Goal: Transaction & Acquisition: Purchase product/service

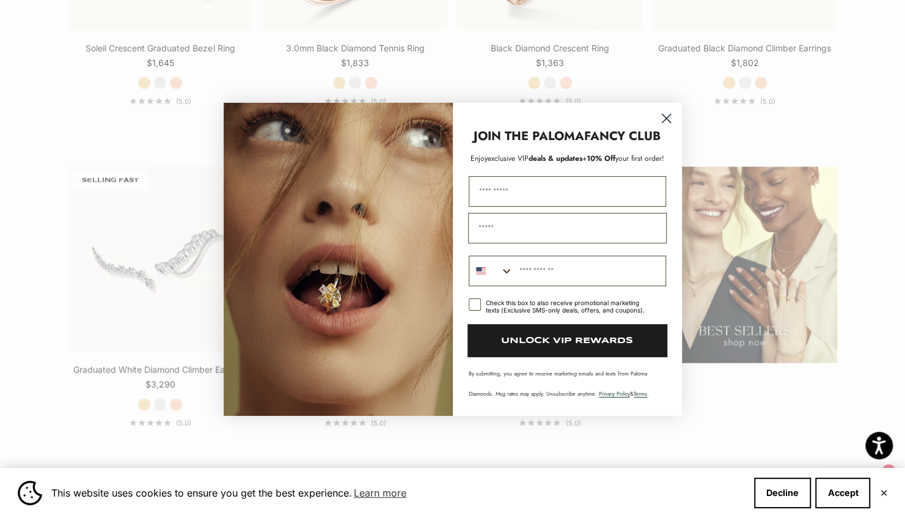
scroll to position [1531, 0]
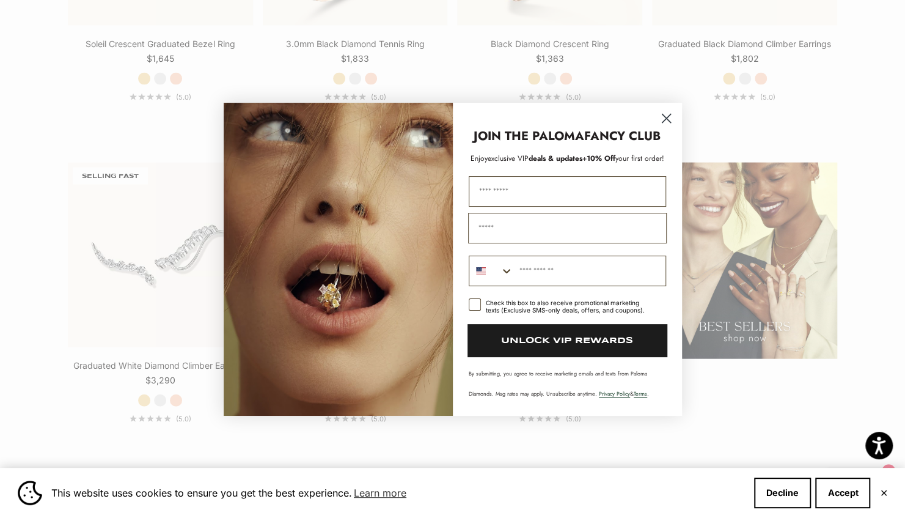
click at [666, 115] on circle "Close dialog" at bounding box center [666, 118] width 20 height 20
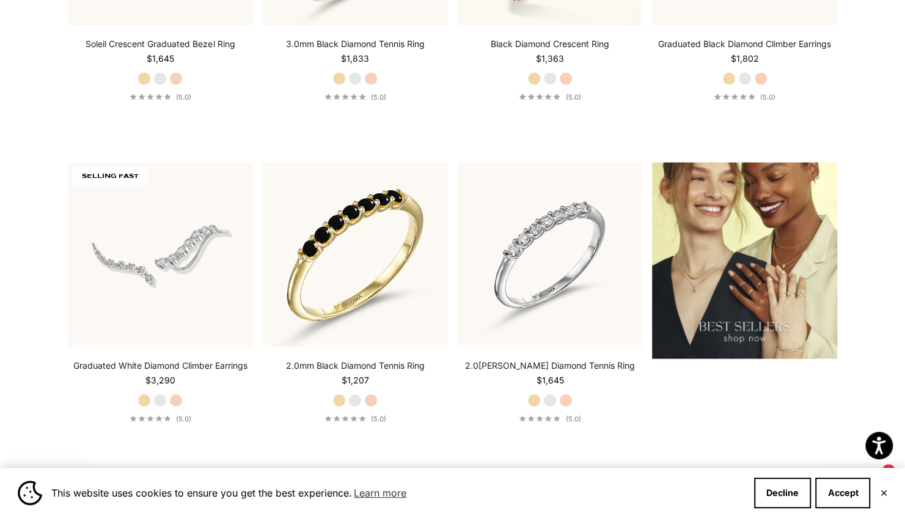
scroll to position [1674, 0]
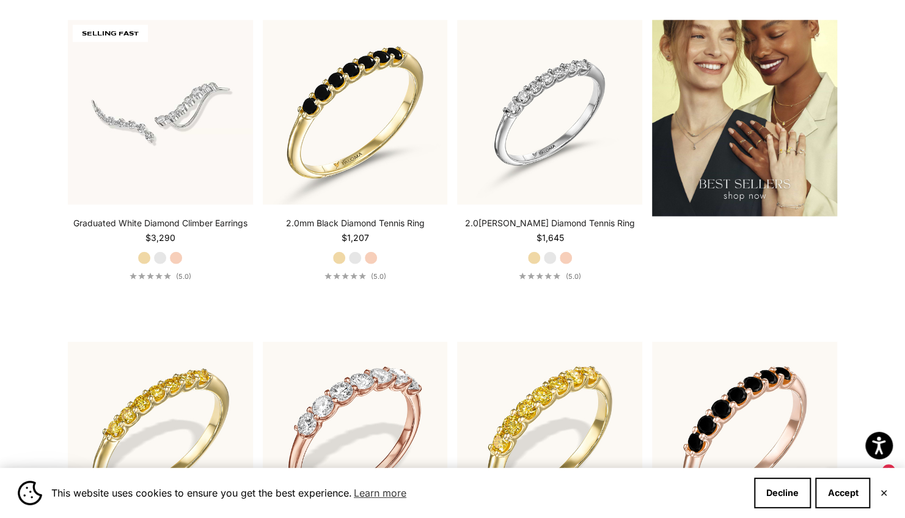
click at [735, 134] on img at bounding box center [744, 118] width 185 height 197
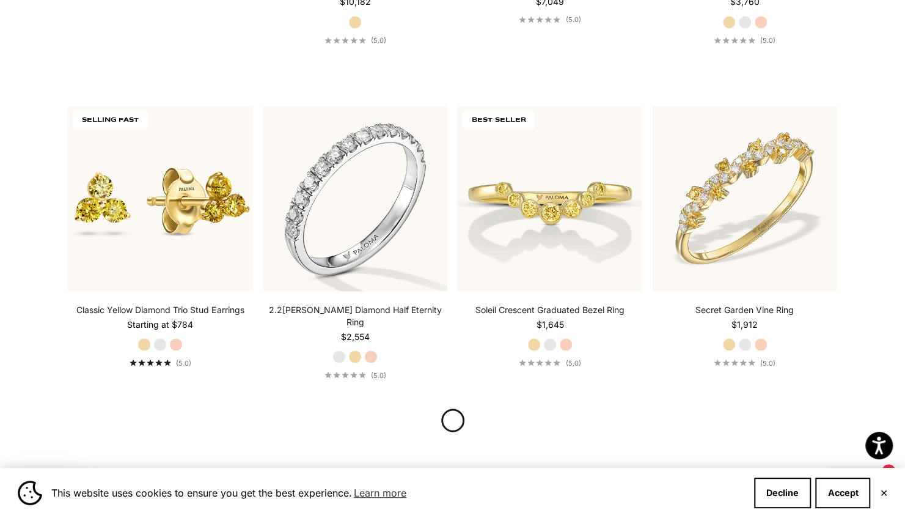
scroll to position [1298, 0]
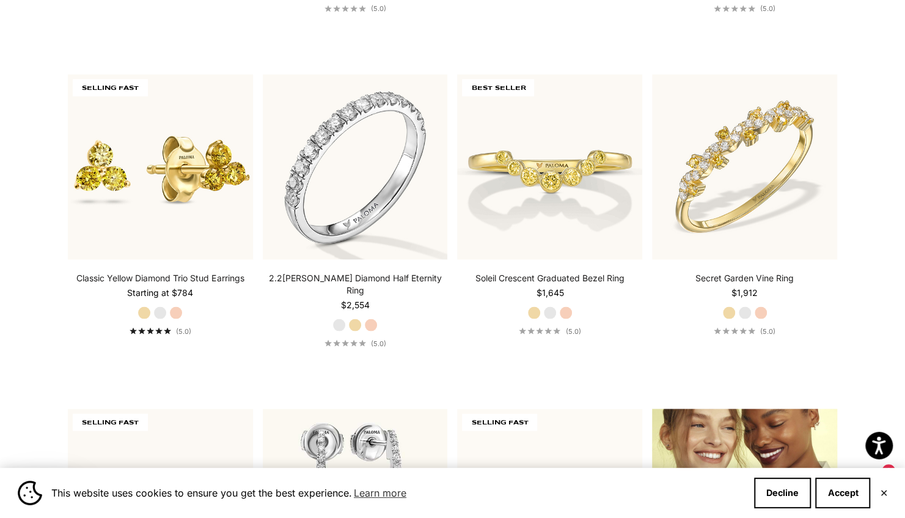
drag, startPoint x: 397, startPoint y: 240, endPoint x: 695, endPoint y: 500, distance: 395.1
click at [695, 500] on span "This website uses cookies to ensure you get the best experience. Learn more" at bounding box center [397, 493] width 693 height 18
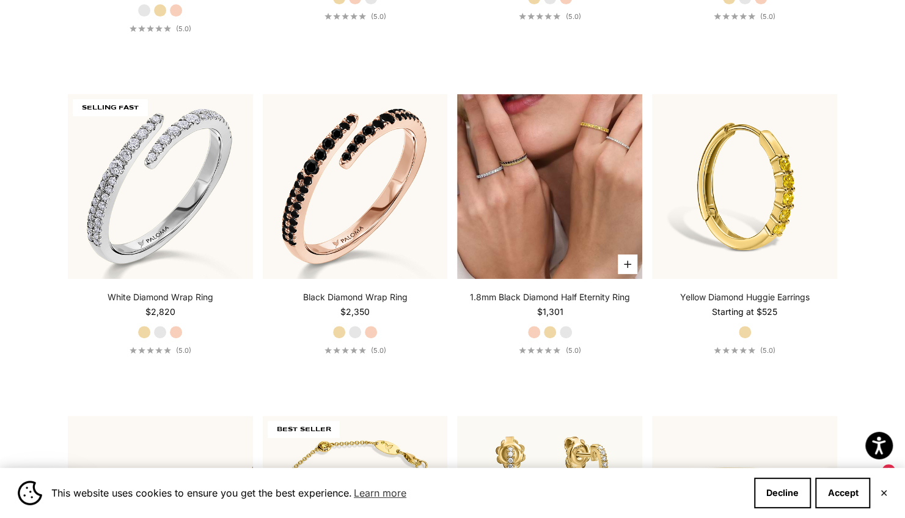
scroll to position [2930, 0]
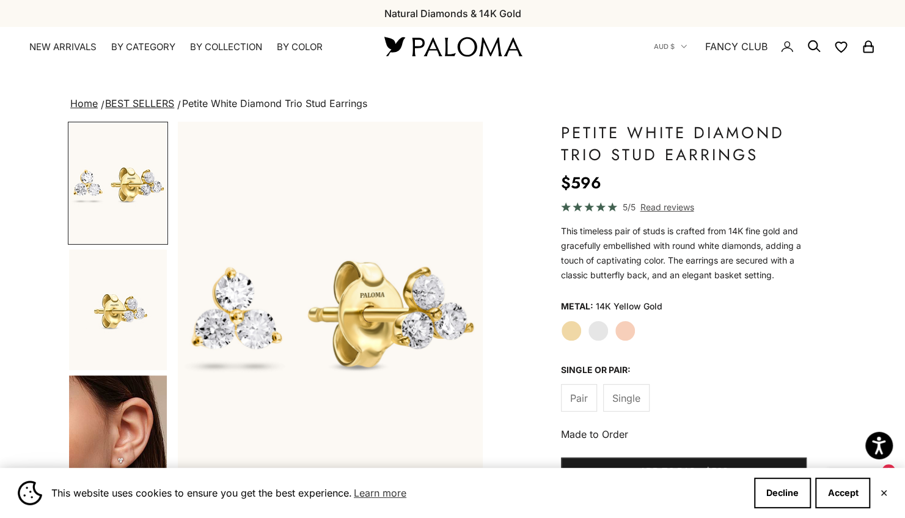
click at [133, 397] on img "Go to item 4" at bounding box center [118, 435] width 98 height 121
